Goal: Find specific page/section

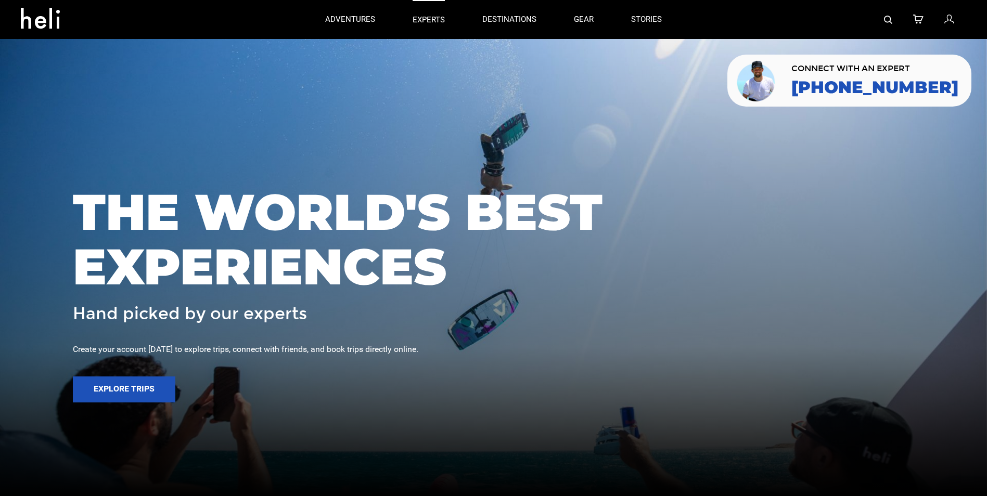
click at [425, 20] on p "experts" at bounding box center [429, 20] width 32 height 11
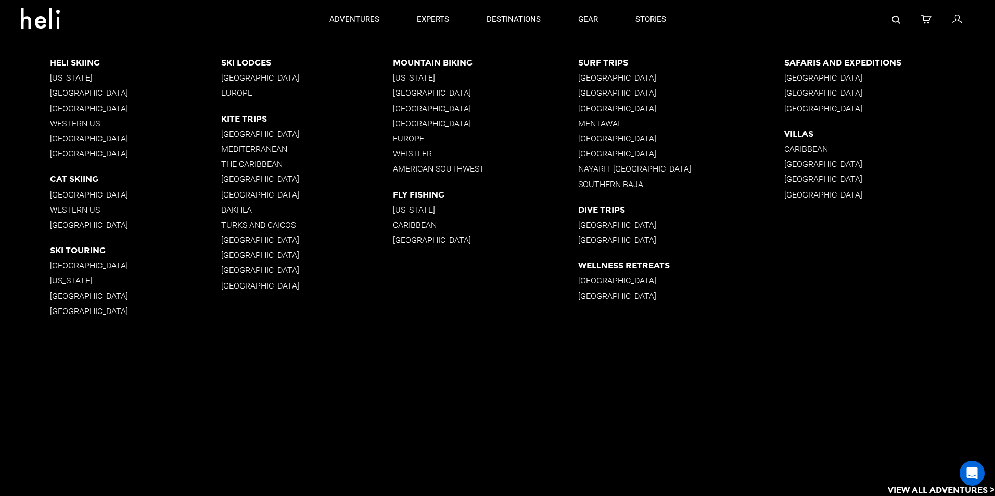
click at [73, 109] on p "[GEOGRAPHIC_DATA]" at bounding box center [136, 109] width 172 height 10
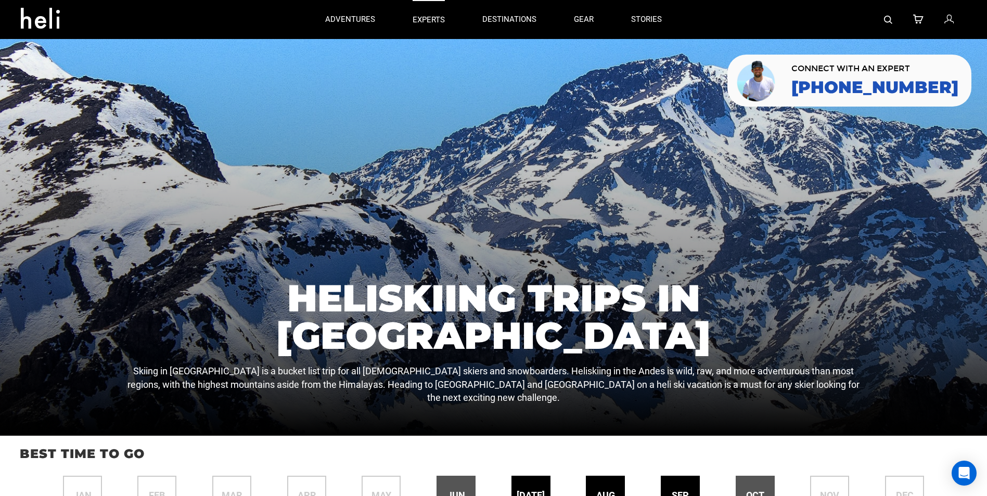
click at [431, 17] on p "experts" at bounding box center [429, 20] width 32 height 11
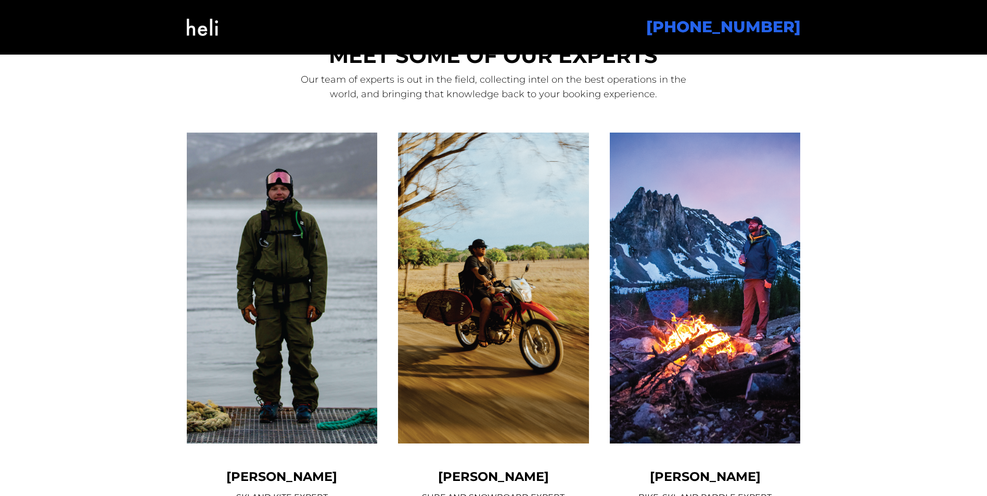
scroll to position [504, 0]
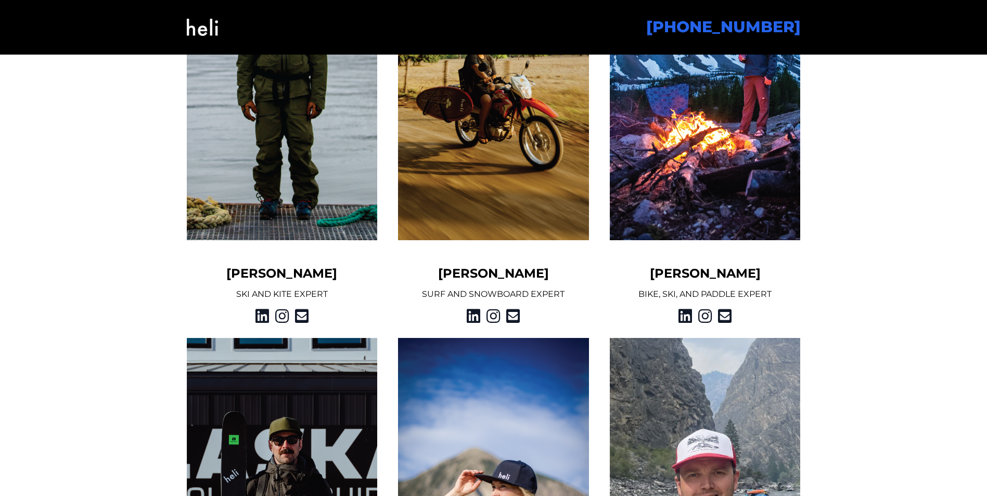
scroll to position [989, 0]
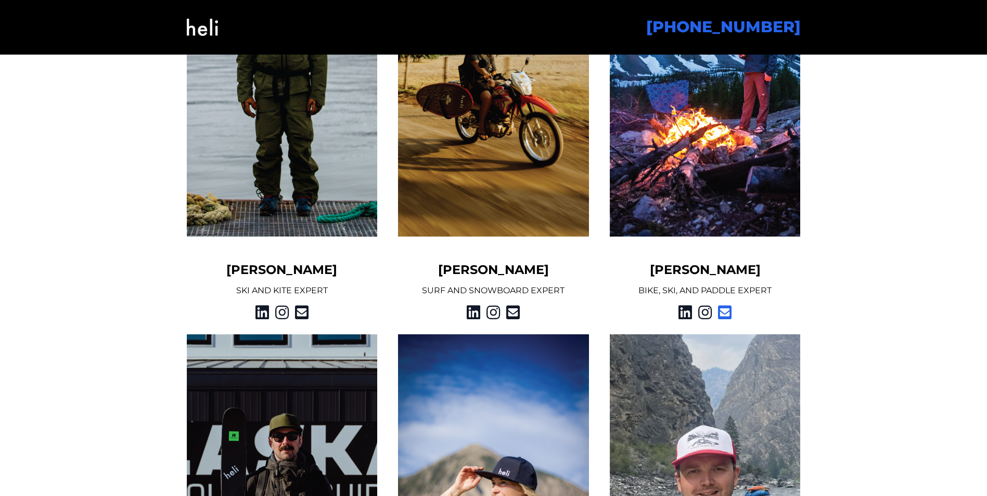
click at [724, 312] on icon at bounding box center [725, 312] width 14 height 19
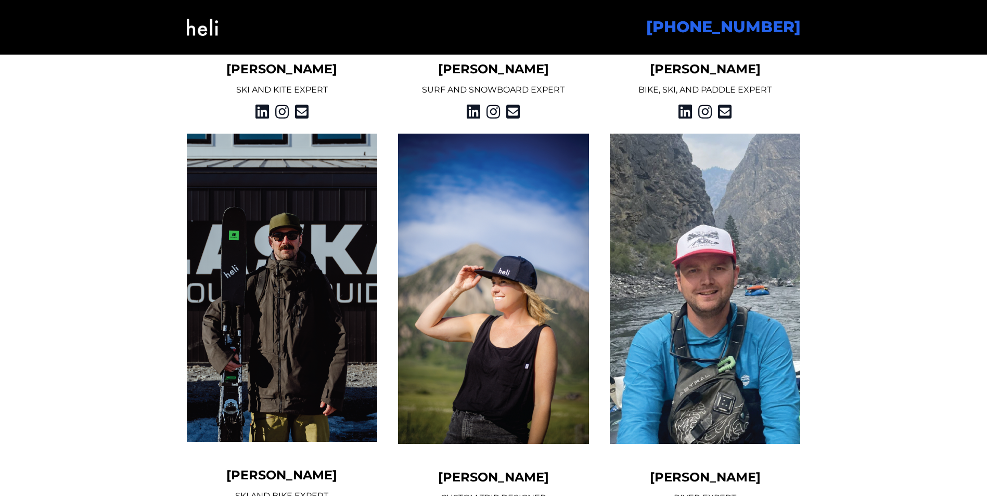
scroll to position [1301, 0]
